Goal: Task Accomplishment & Management: Manage account settings

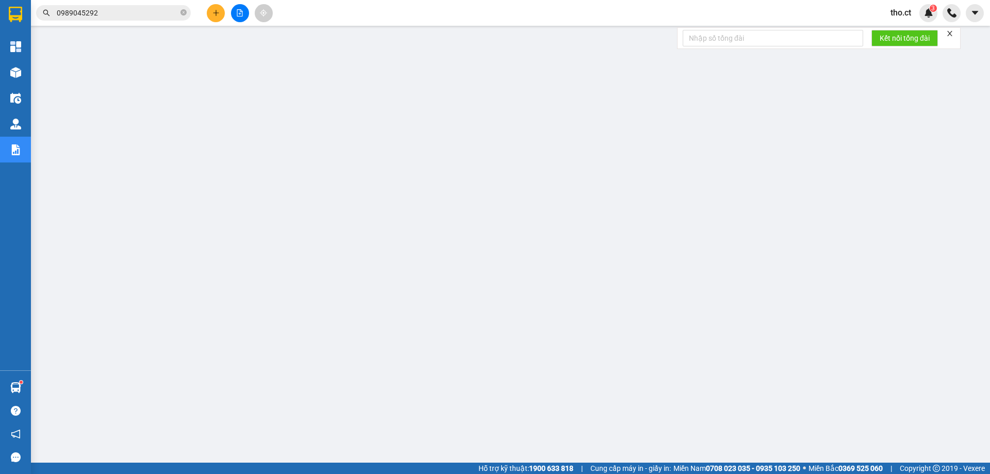
click at [899, 11] on span "tho.ct" at bounding box center [900, 12] width 37 height 13
click at [896, 34] on li "Đăng xuất" at bounding box center [914, 32] width 66 height 17
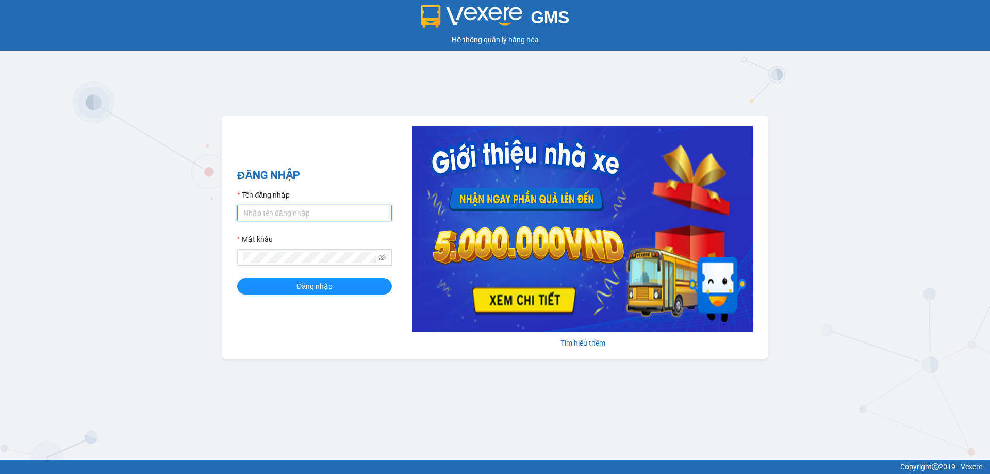
click at [318, 206] on input "Tên đăng nhập" at bounding box center [314, 213] width 155 height 17
type input "diepcd.ct"
click at [237, 278] on button "Đăng nhập" at bounding box center [314, 286] width 155 height 17
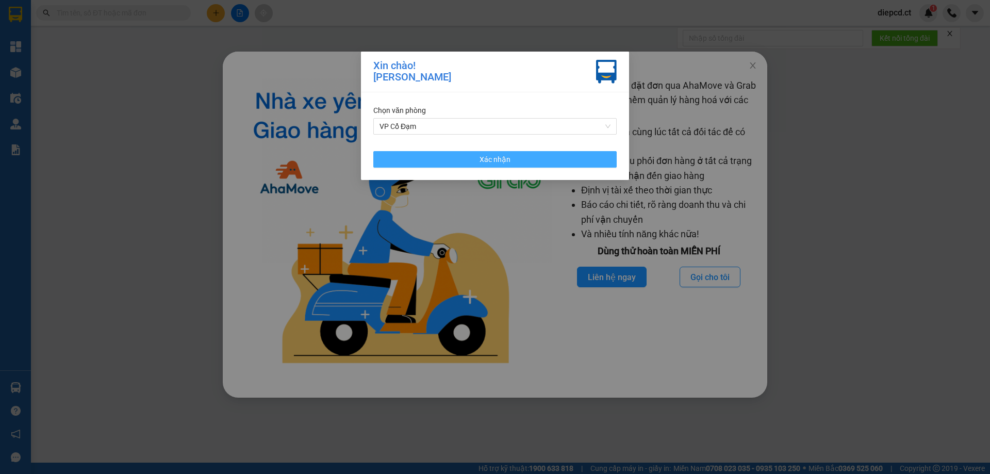
click at [497, 163] on span "Xác nhận" at bounding box center [495, 159] width 31 height 11
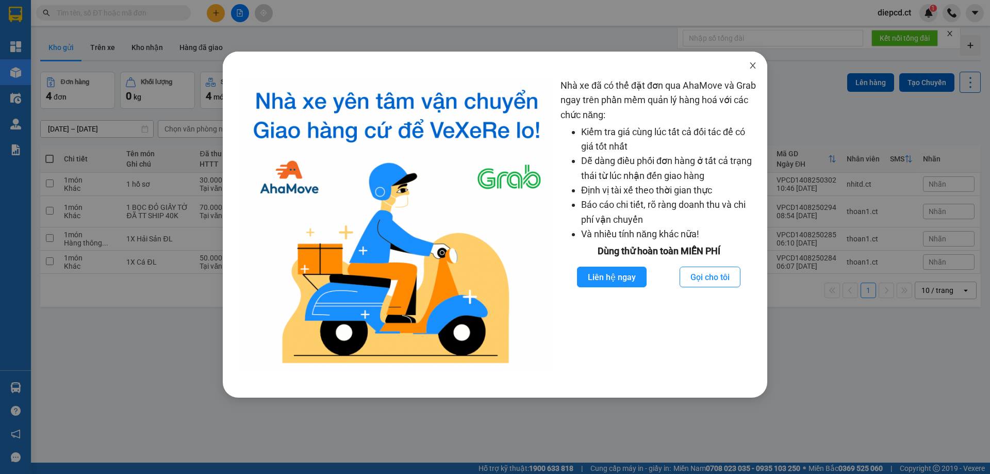
click at [749, 61] on span "Close" at bounding box center [752, 66] width 29 height 29
